Goal: Find specific page/section

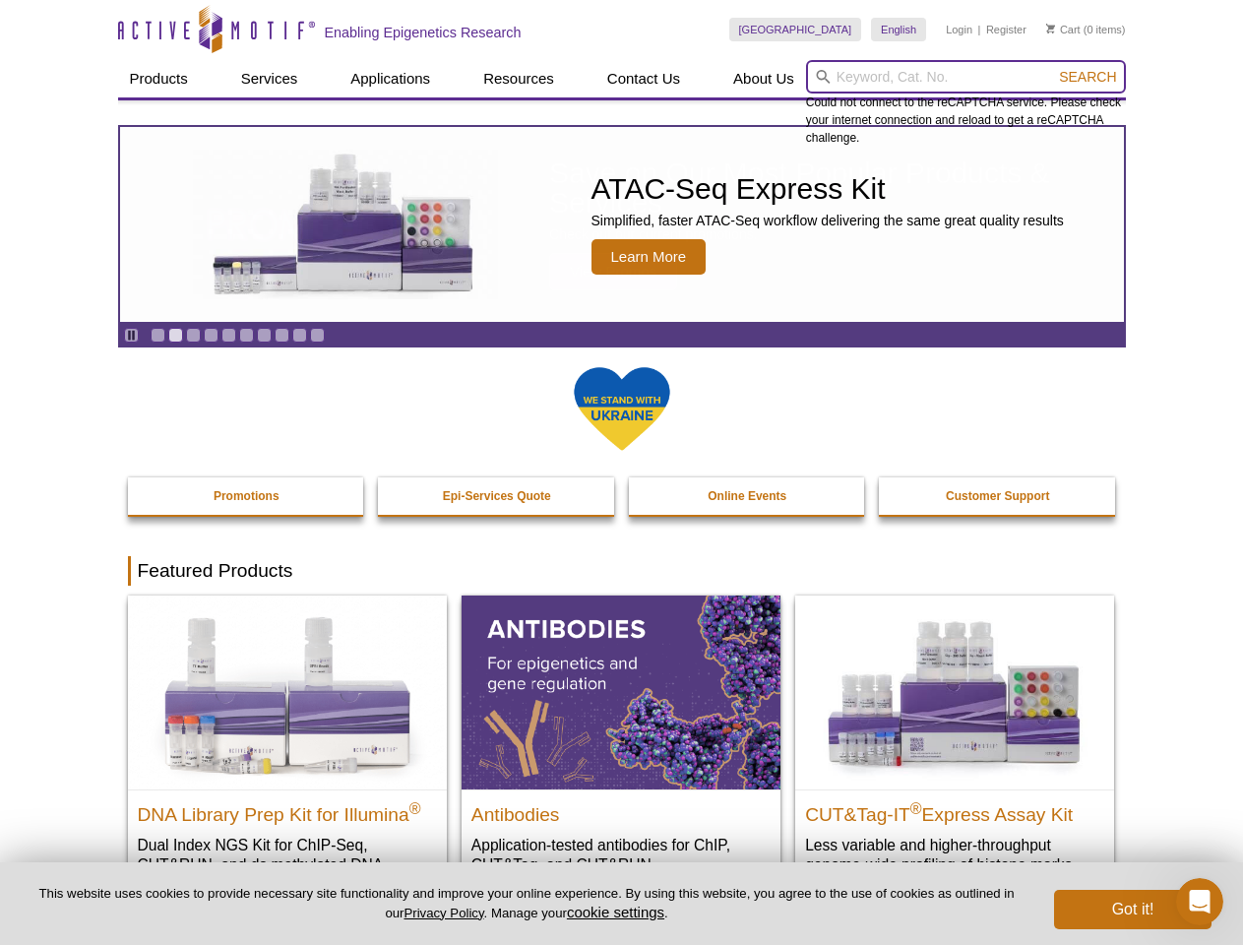
click at [965, 77] on input "search" at bounding box center [966, 76] width 320 height 33
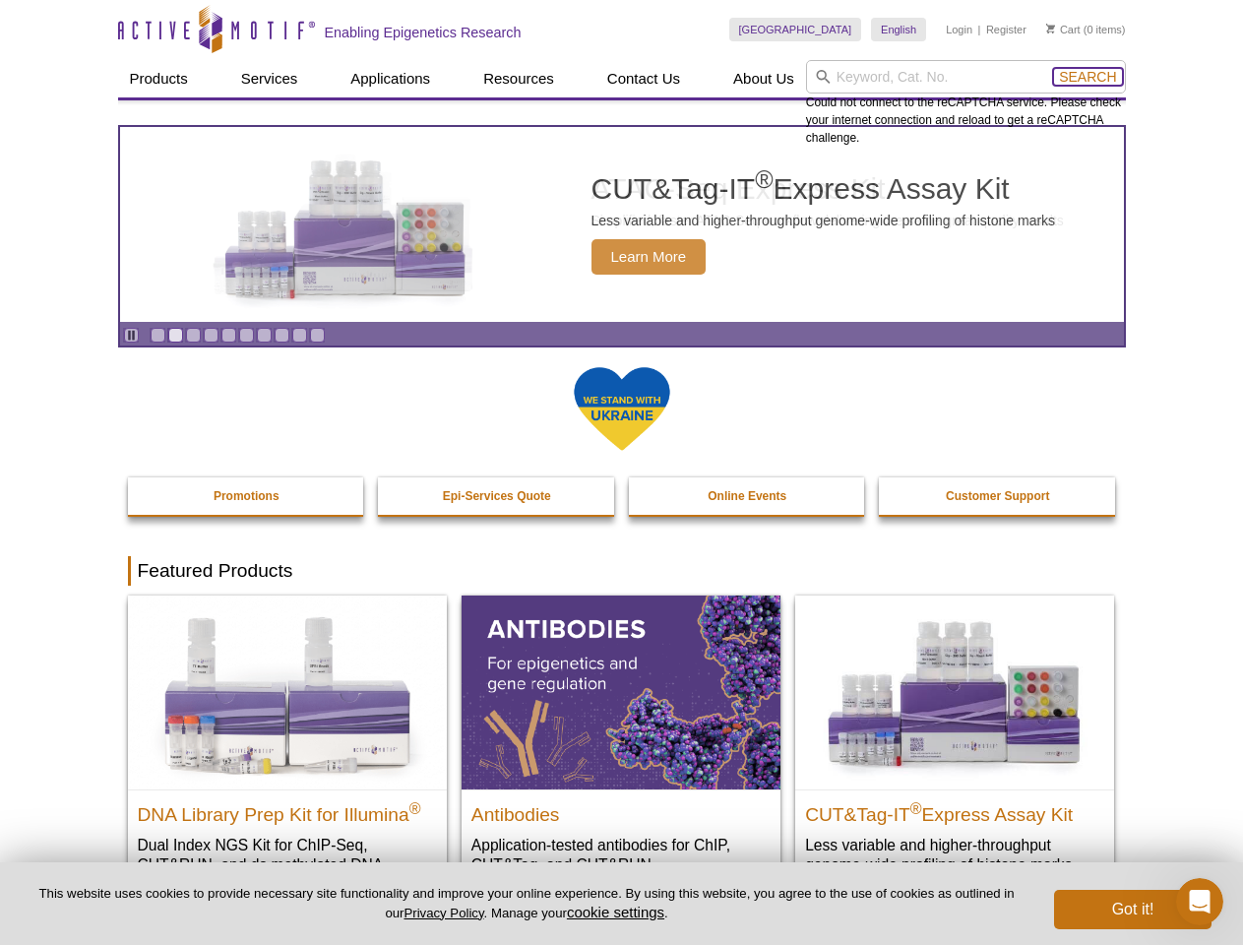
click at [1087, 77] on span "Search" at bounding box center [1087, 77] width 57 height 16
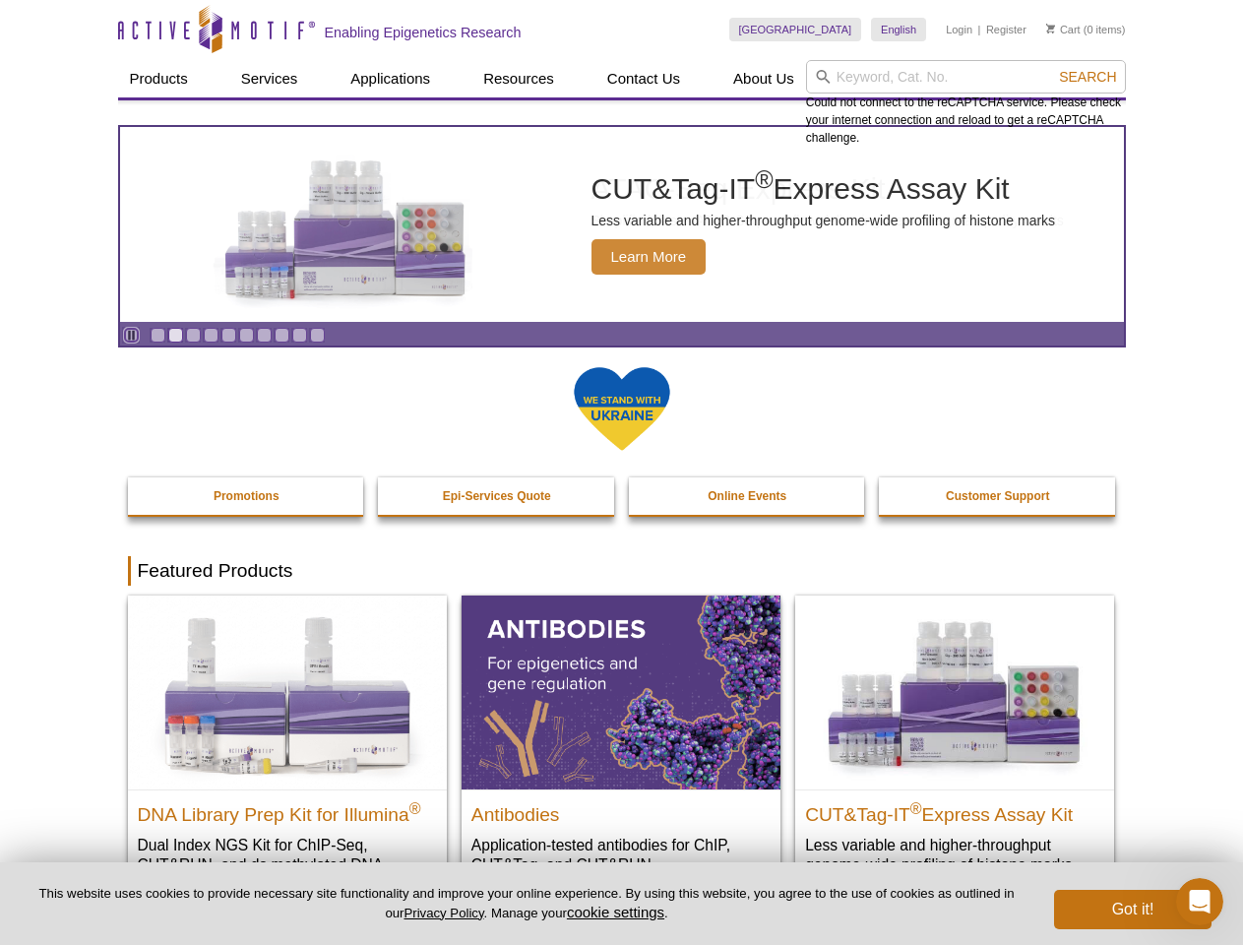
click at [131, 335] on icon "Pause" at bounding box center [131, 335] width 13 height 13
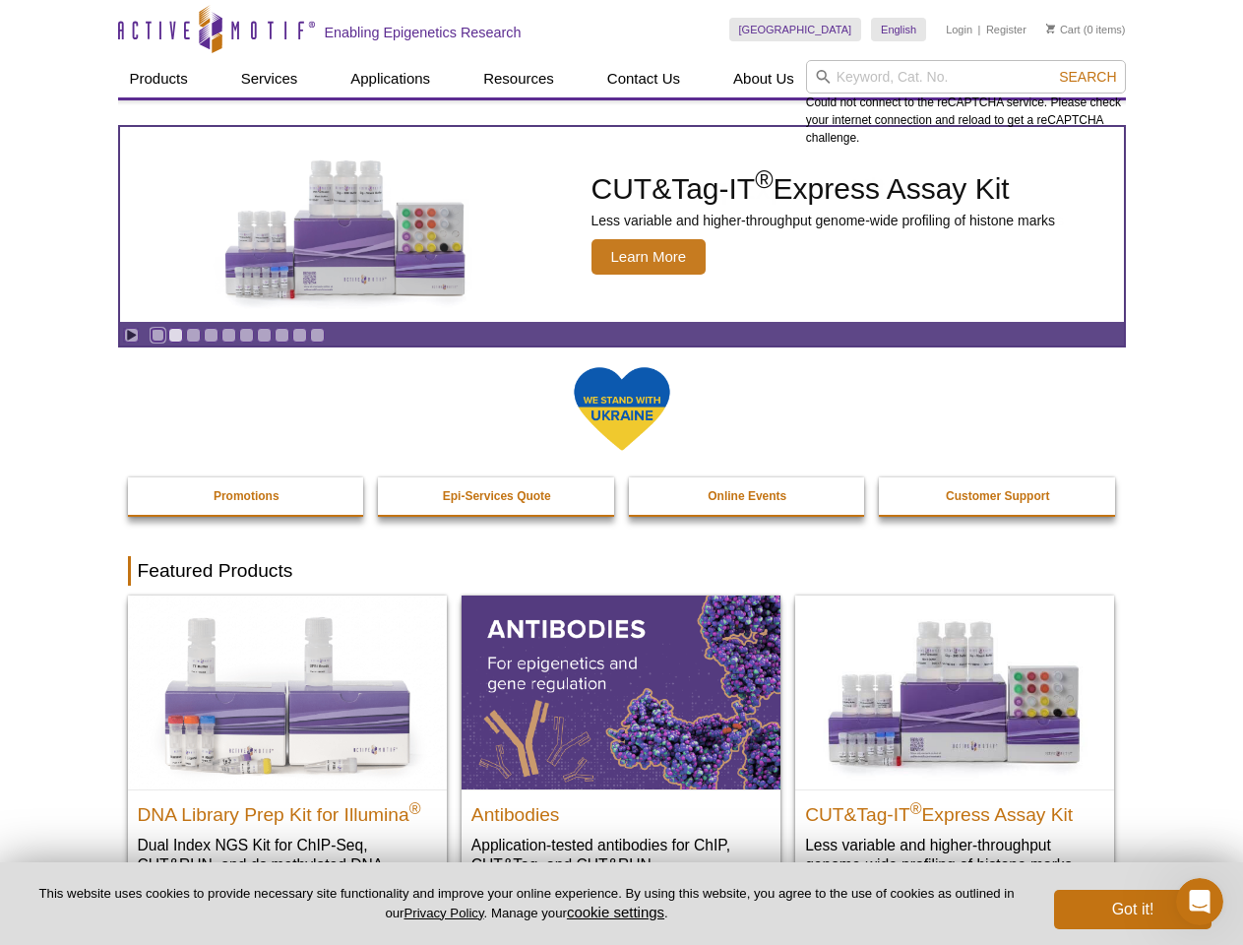
click at [157, 335] on link "Go to slide 1" at bounding box center [158, 335] width 15 height 15
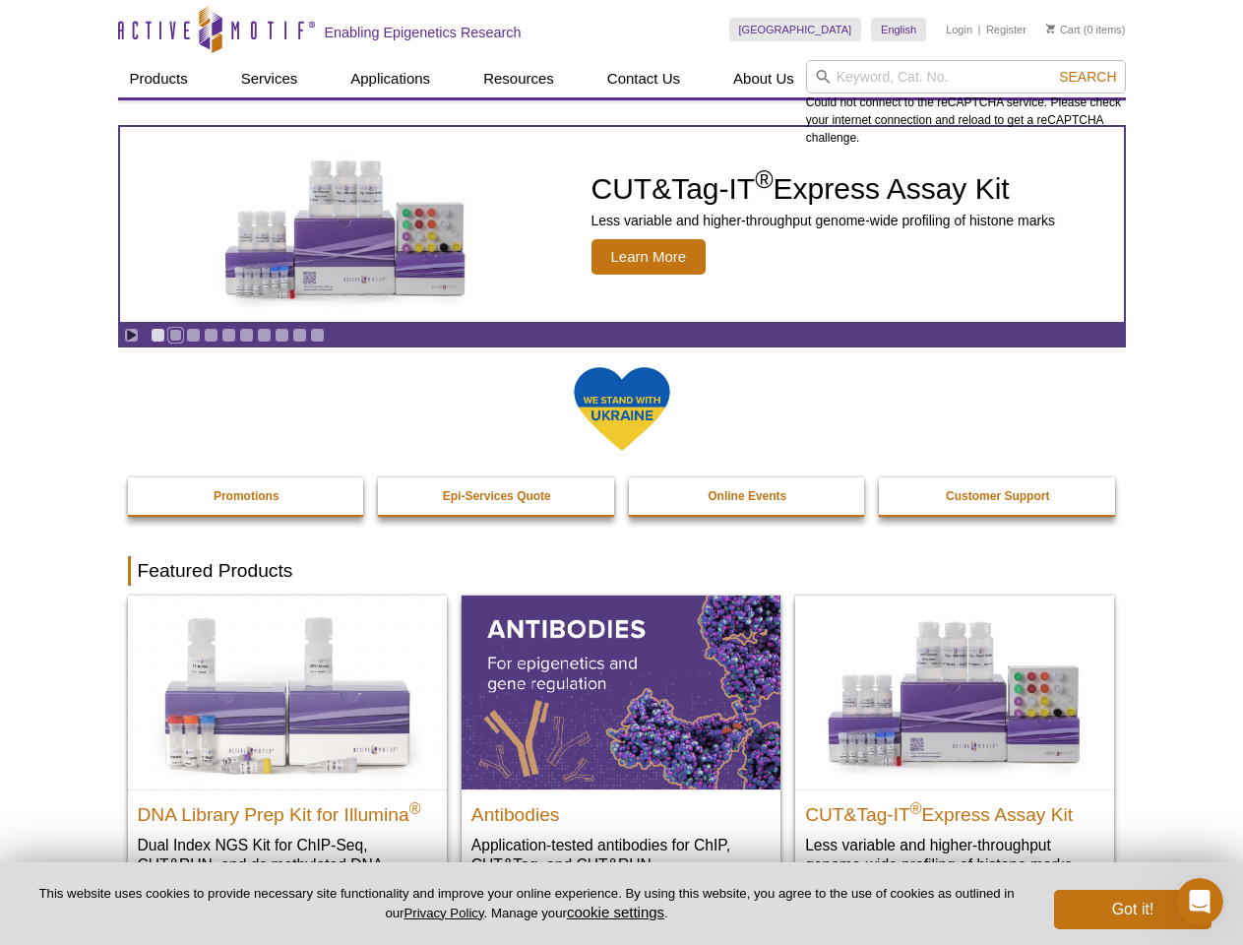
click at [175, 335] on link "Go to slide 2" at bounding box center [175, 335] width 15 height 15
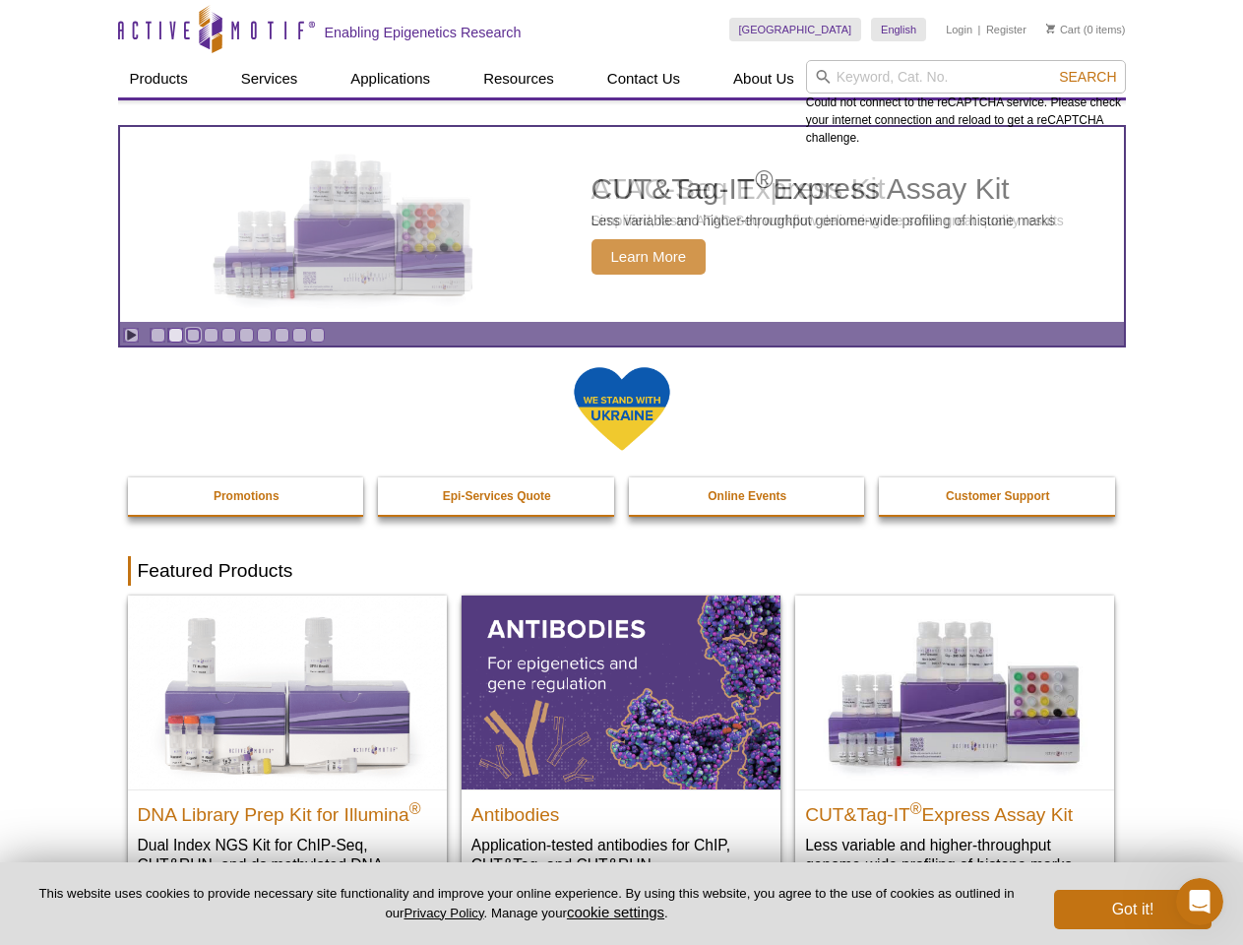
click at [193, 335] on link "Go to slide 3" at bounding box center [193, 335] width 15 height 15
click at [211, 335] on link "Go to slide 4" at bounding box center [211, 335] width 15 height 15
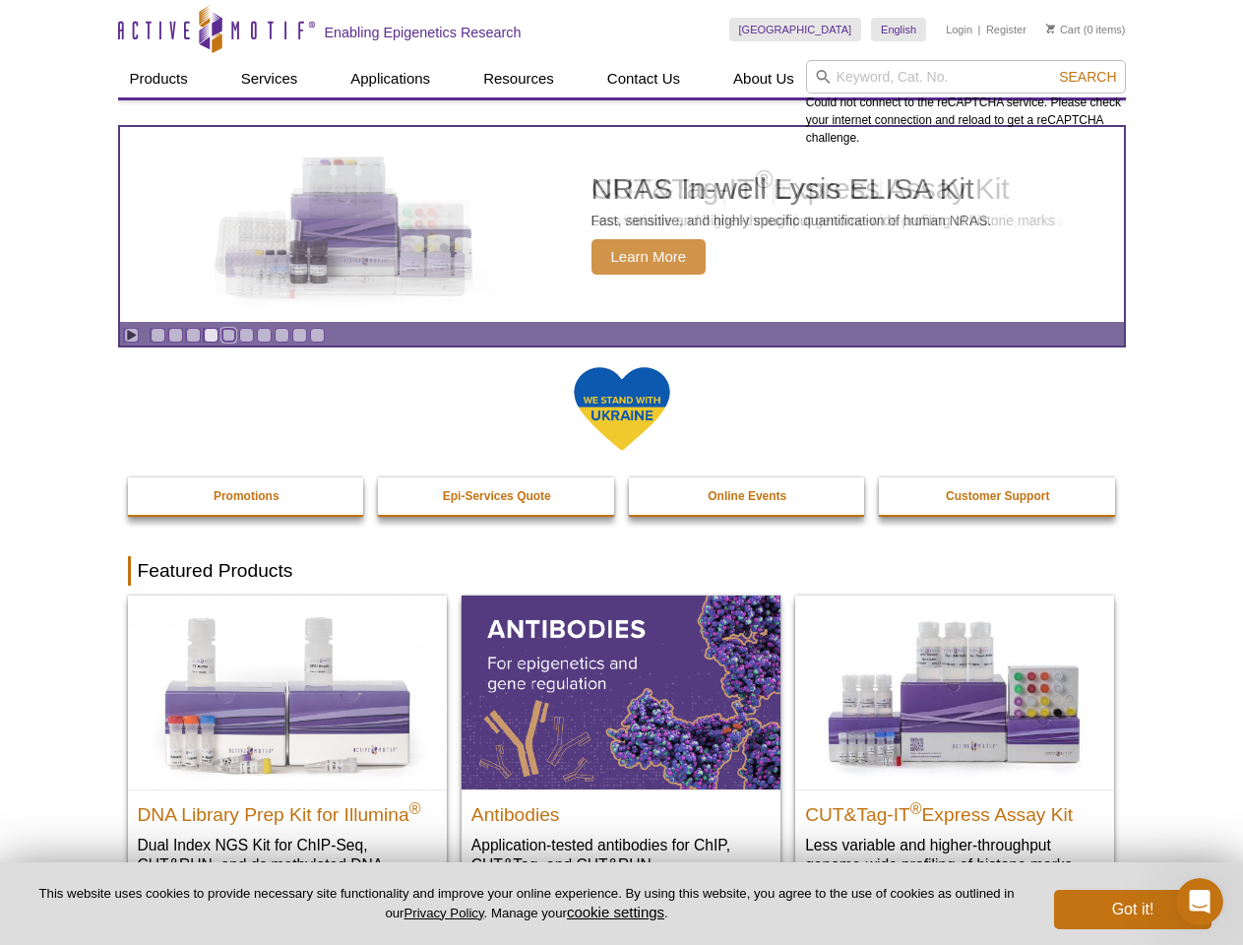
click at [228, 335] on link "Go to slide 5" at bounding box center [228, 335] width 15 height 15
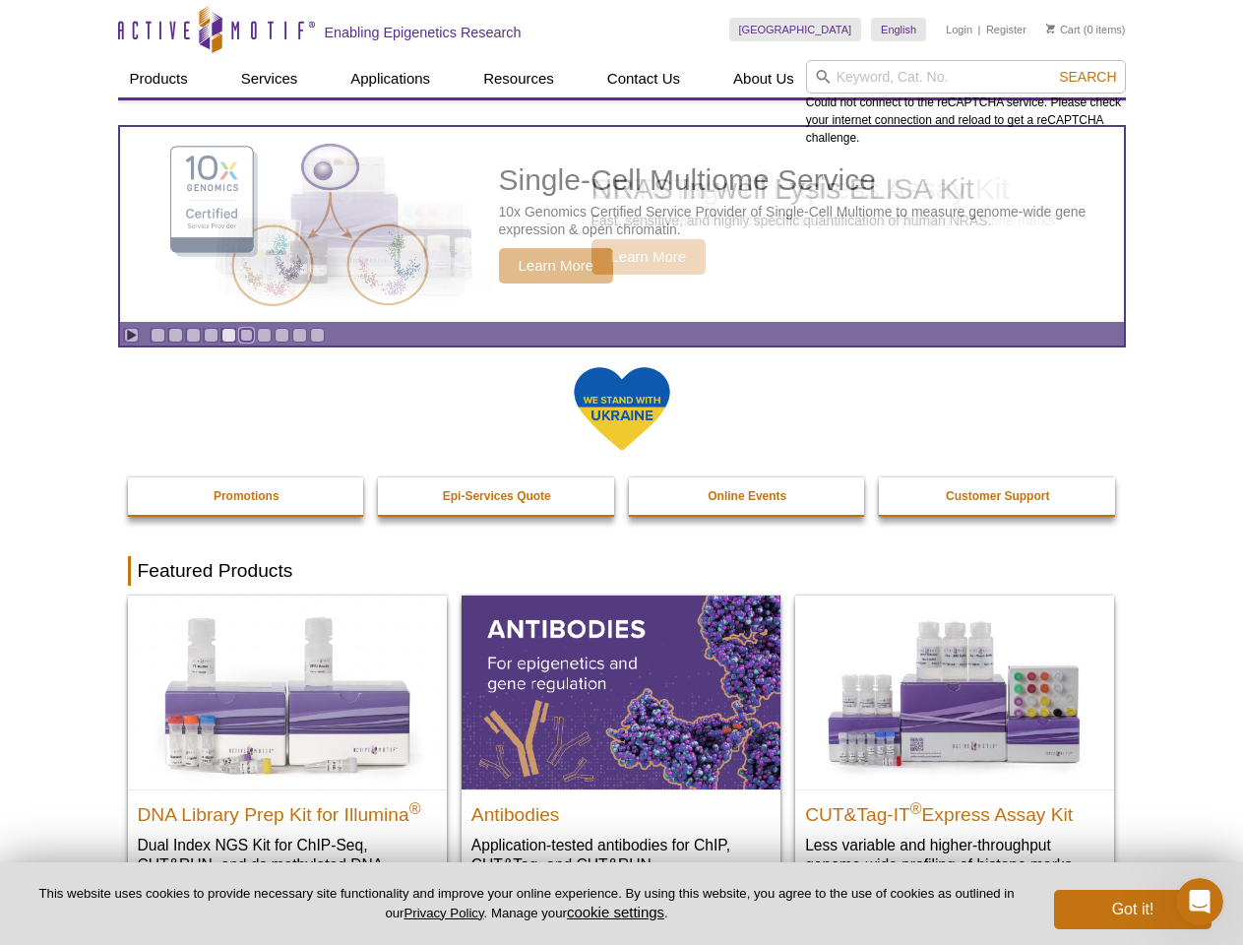
click at [246, 335] on link "Go to slide 6" at bounding box center [246, 335] width 15 height 15
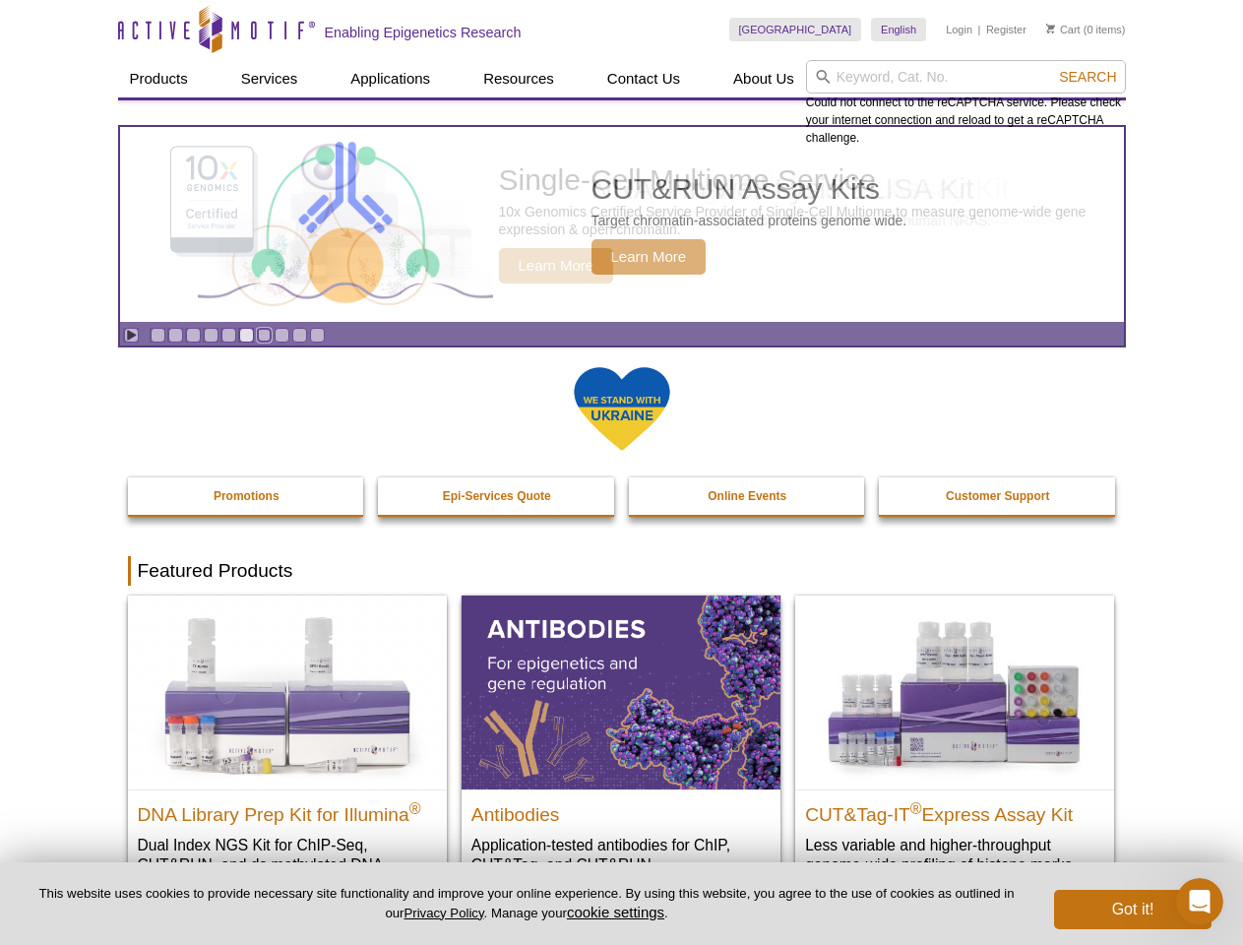
click at [264, 335] on link "Go to slide 7" at bounding box center [264, 335] width 15 height 15
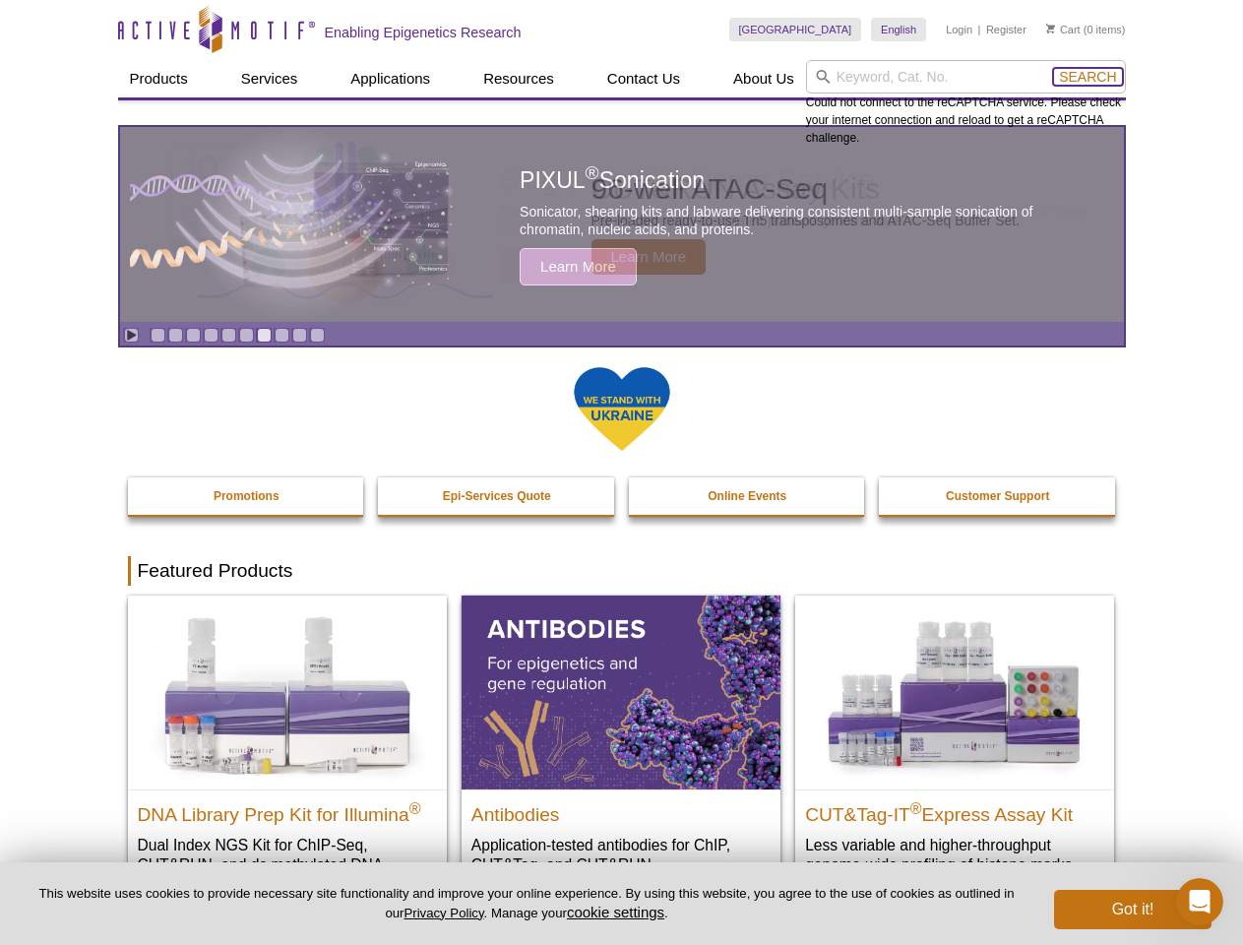
click at [1087, 77] on span "Search" at bounding box center [1087, 77] width 57 height 16
